Goal: Transaction & Acquisition: Purchase product/service

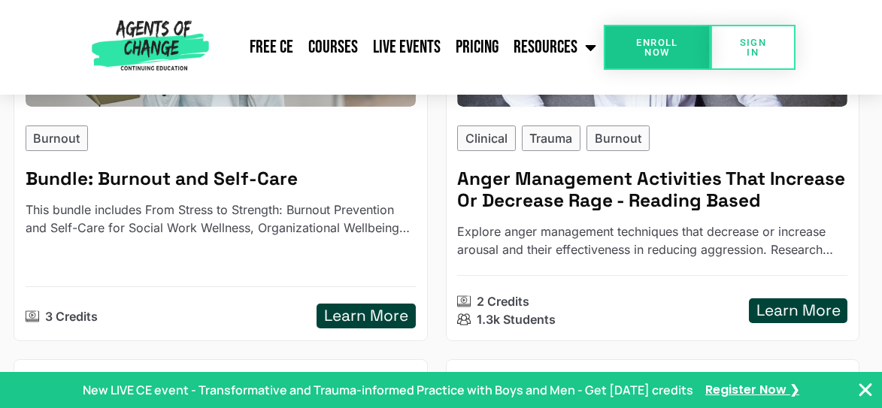
scroll to position [444, 0]
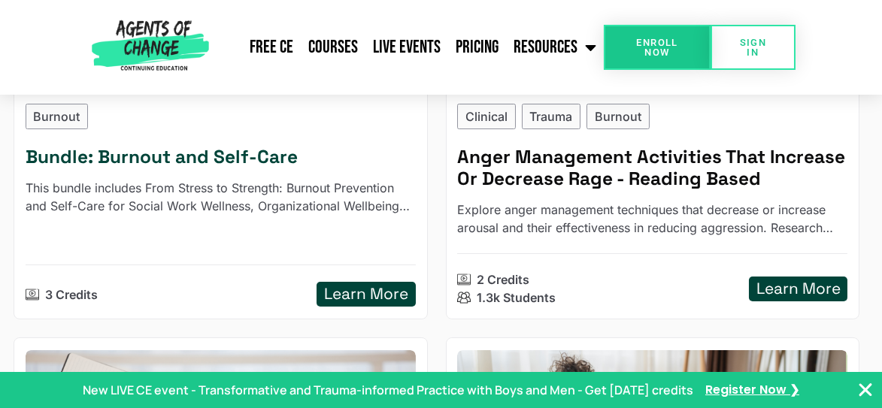
click at [348, 290] on h5 "Learn More" at bounding box center [366, 294] width 84 height 19
click at [642, 44] on span "Enroll Now" at bounding box center [657, 48] width 58 height 20
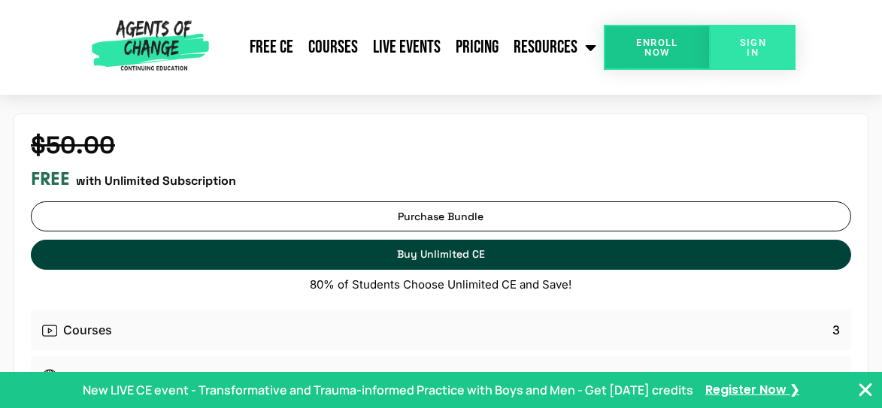
click at [764, 41] on span "SIGN IN" at bounding box center [753, 48] width 37 height 20
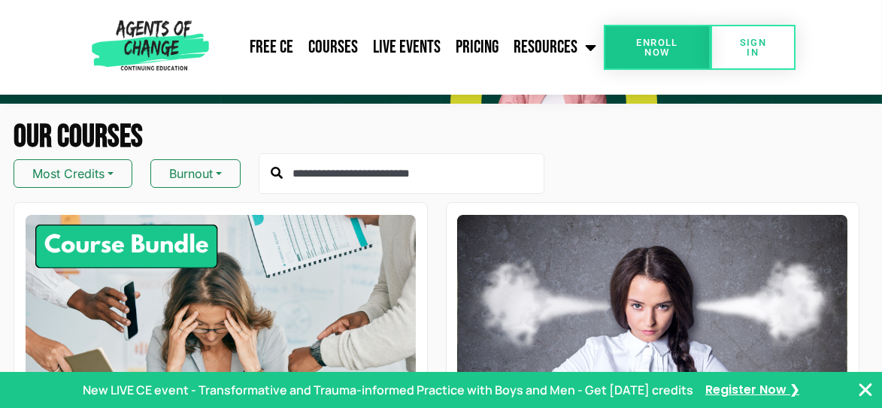
scroll to position [196, 0]
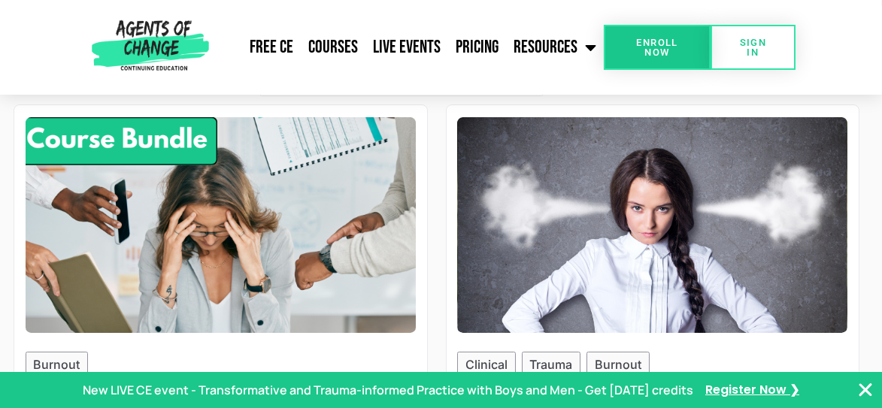
click at [133, 138] on img at bounding box center [221, 225] width 430 height 238
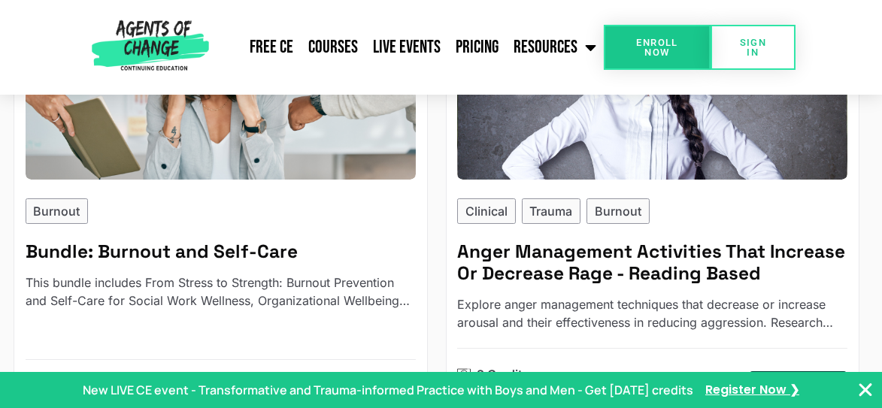
scroll to position [398, 0]
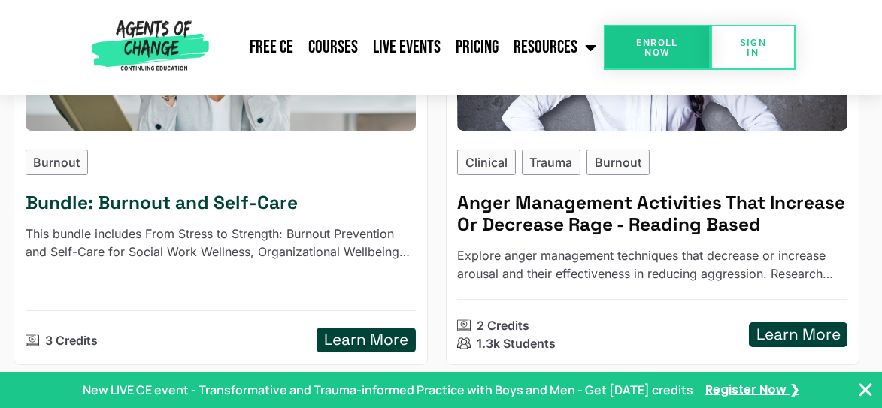
click at [150, 223] on div "Burnout Bundle: Burnout and Self-Care This bundle includes From Stress to Stren…" at bounding box center [221, 252] width 390 height 204
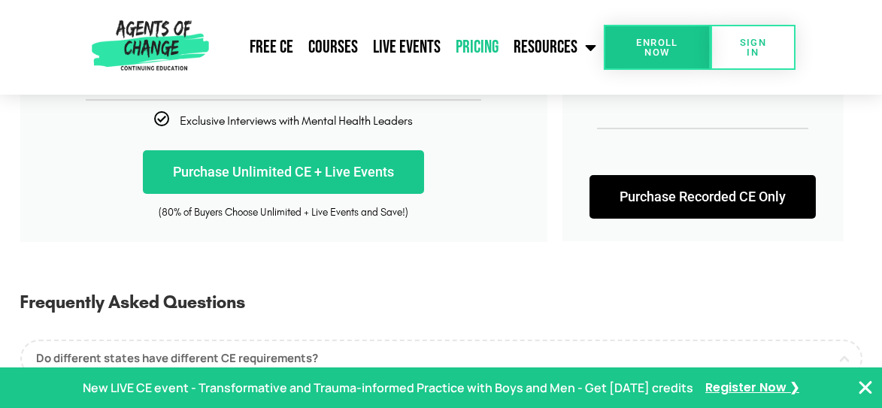
scroll to position [556, 0]
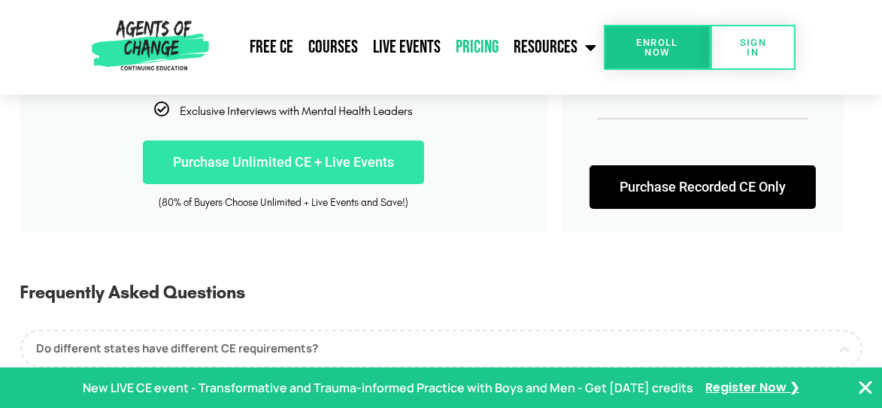
click at [251, 162] on link "Purchase Unlimited CE + Live Events" at bounding box center [283, 163] width 281 height 44
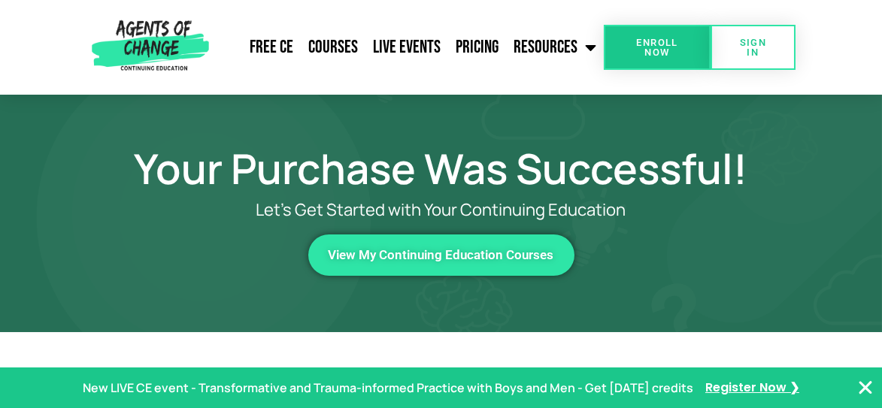
click at [657, 47] on span "Enroll Now" at bounding box center [657, 48] width 58 height 20
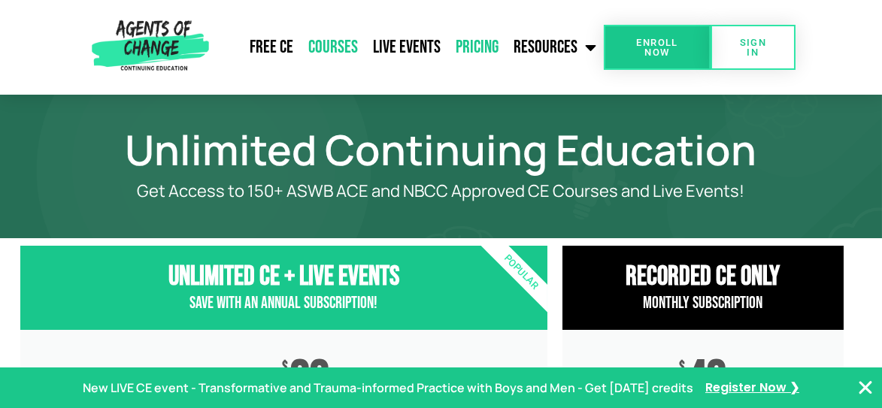
click at [329, 45] on link "Courses" at bounding box center [333, 48] width 65 height 38
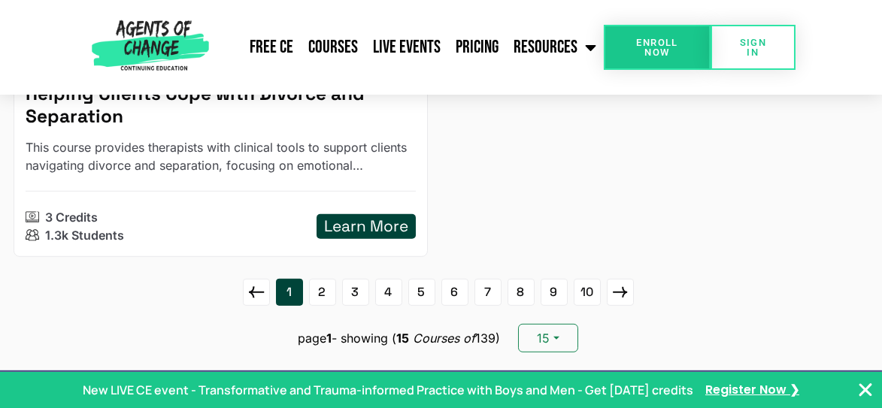
scroll to position [3755, 0]
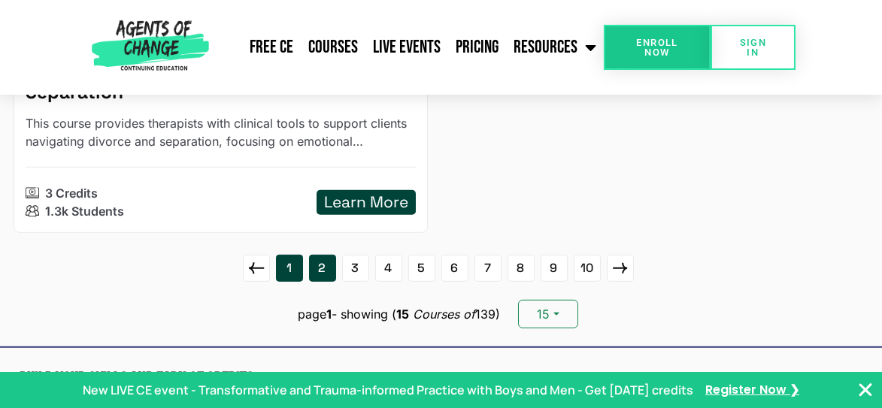
click at [327, 270] on link "2" at bounding box center [322, 268] width 27 height 27
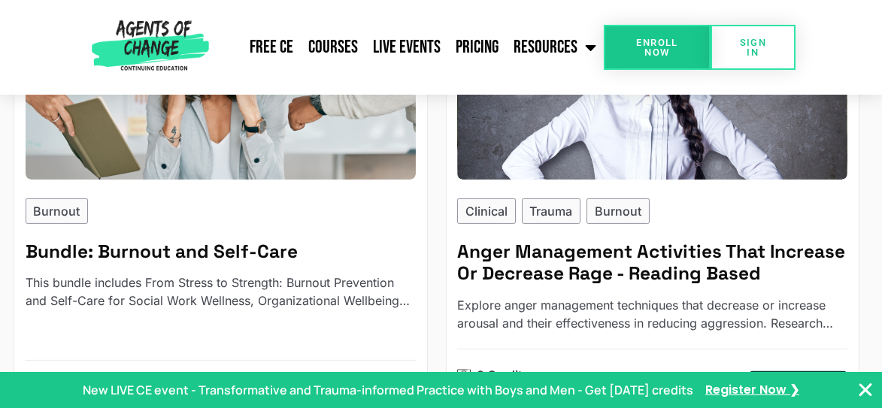
scroll to position [2285, 0]
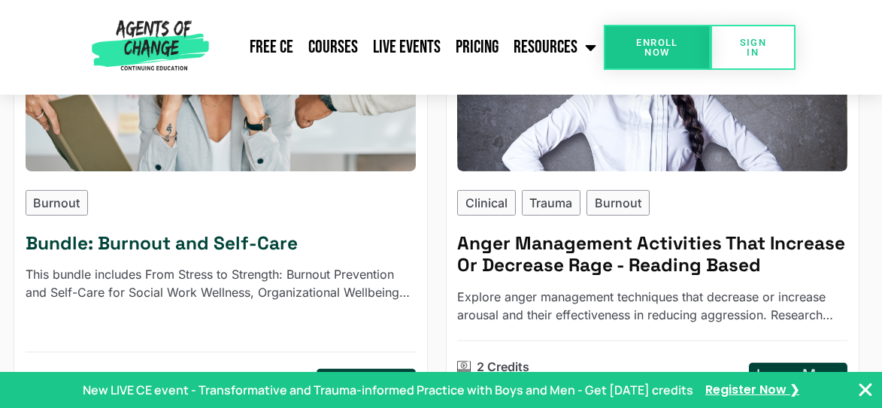
click at [125, 235] on h5 "Bundle: Burnout and Self-Care" at bounding box center [221, 243] width 390 height 22
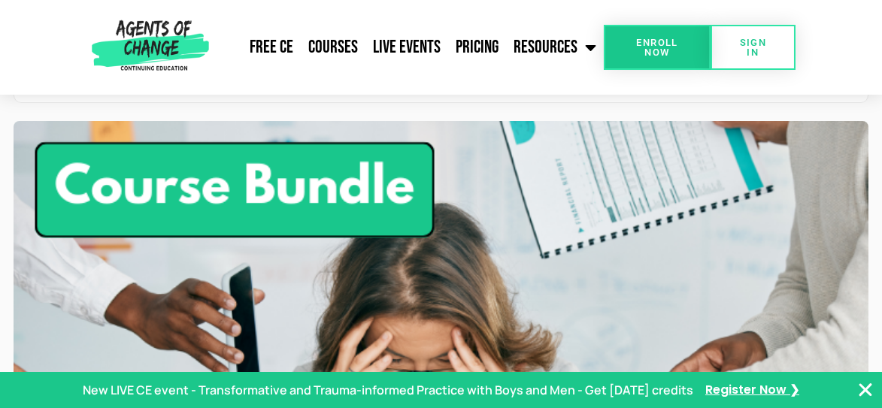
scroll to position [787, 0]
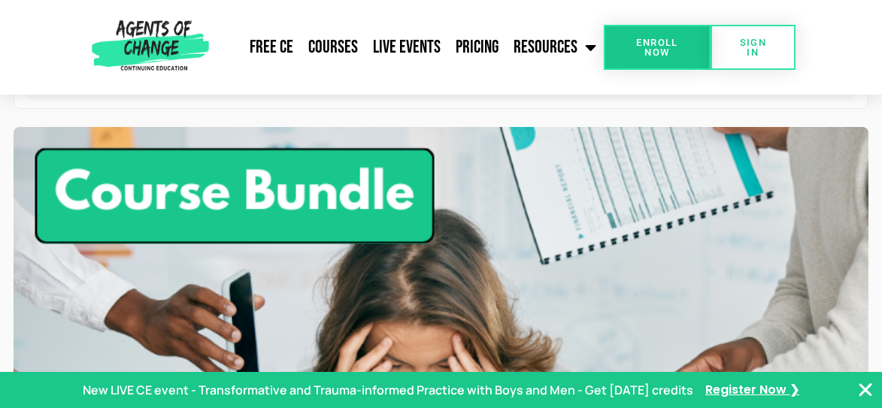
click at [654, 52] on span "Enroll Now" at bounding box center [657, 48] width 58 height 20
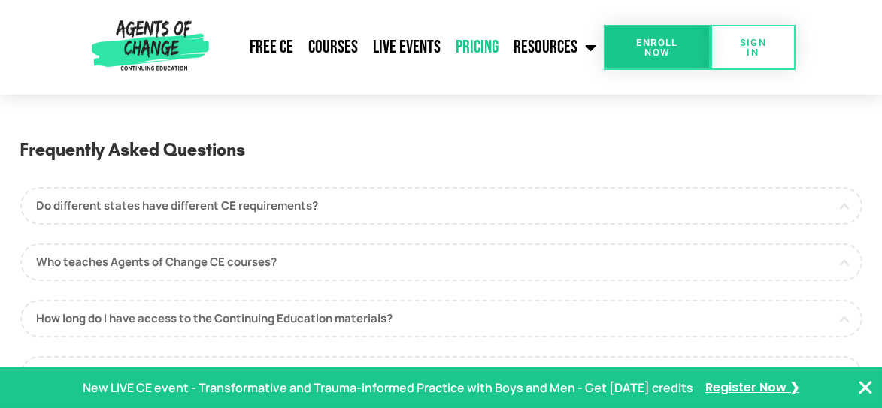
scroll to position [696, 0]
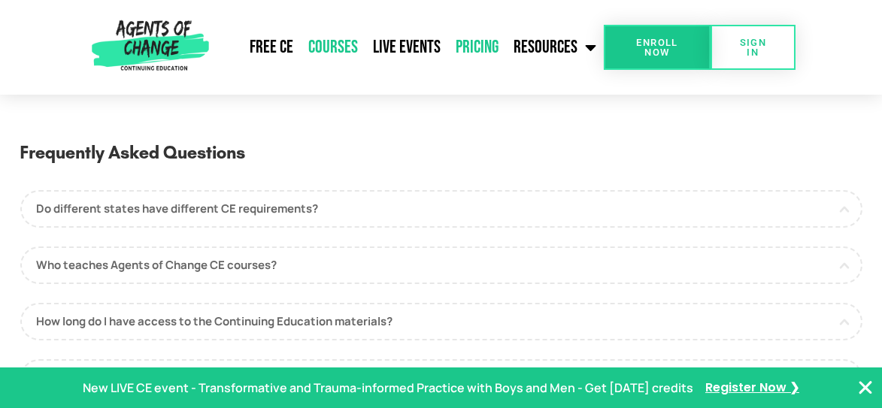
click at [329, 43] on link "Courses" at bounding box center [333, 48] width 65 height 38
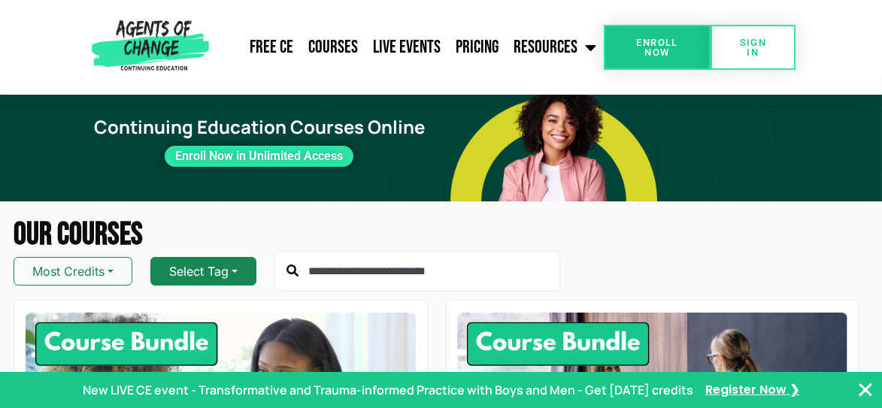
click at [240, 269] on button "Select Tag" at bounding box center [203, 271] width 106 height 29
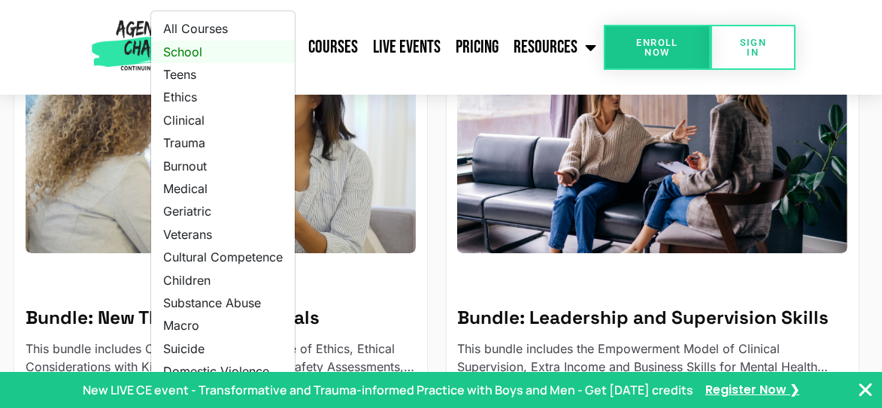
scroll to position [301, 0]
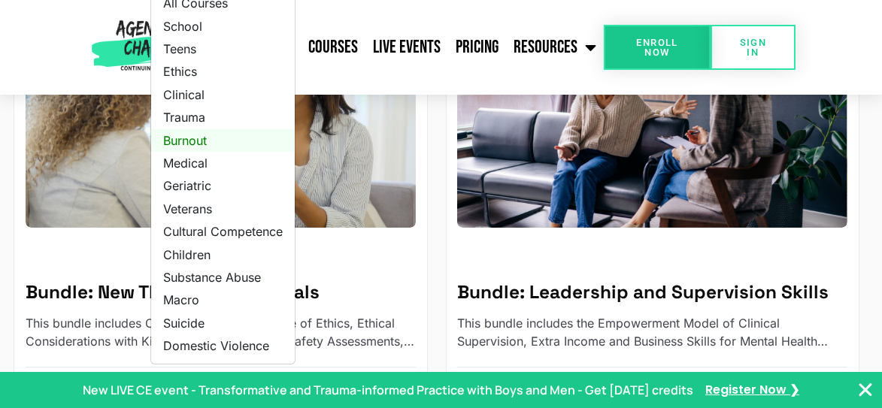
click at [185, 141] on link "Burnout" at bounding box center [223, 140] width 144 height 23
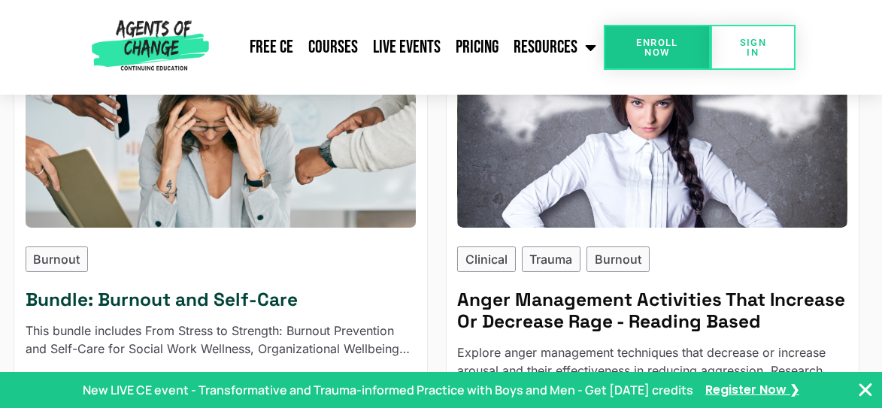
click at [190, 166] on img at bounding box center [221, 120] width 430 height 238
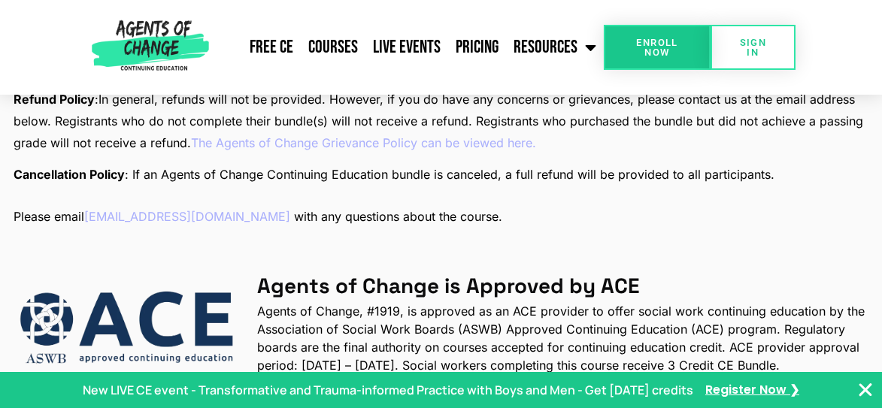
scroll to position [1385, 0]
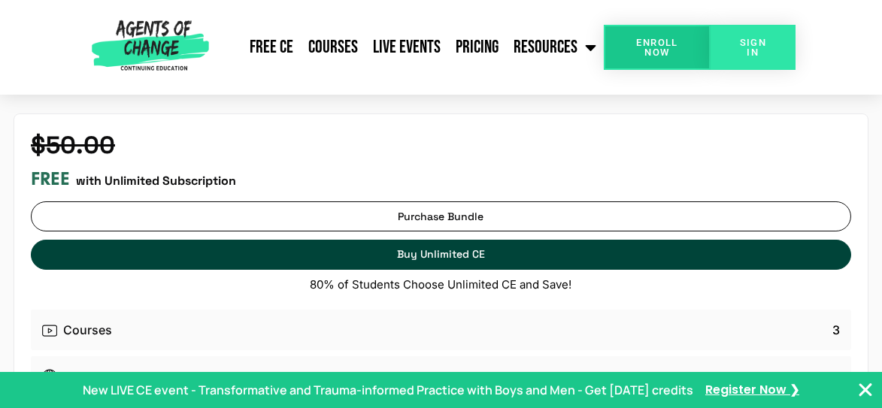
drag, startPoint x: 885, startPoint y: 48, endPoint x: 764, endPoint y: 38, distance: 121.6
drag, startPoint x: 764, startPoint y: 38, endPoint x: 787, endPoint y: 40, distance: 23.4
click at [787, 40] on link "SIGN IN" at bounding box center [753, 47] width 85 height 45
